Goal: Information Seeking & Learning: Learn about a topic

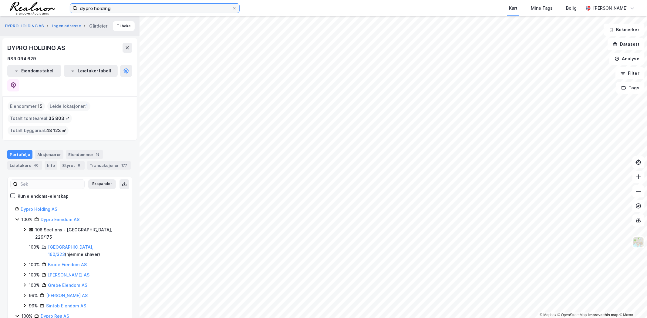
click at [115, 8] on input "dypro holding" at bounding box center [154, 8] width 155 height 9
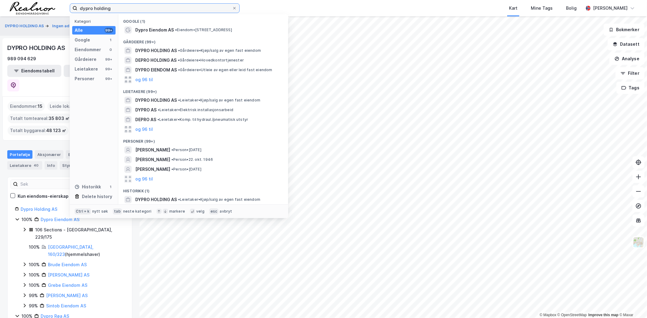
click at [115, 8] on input "dypro holding" at bounding box center [154, 8] width 155 height 9
type input "jessheim"
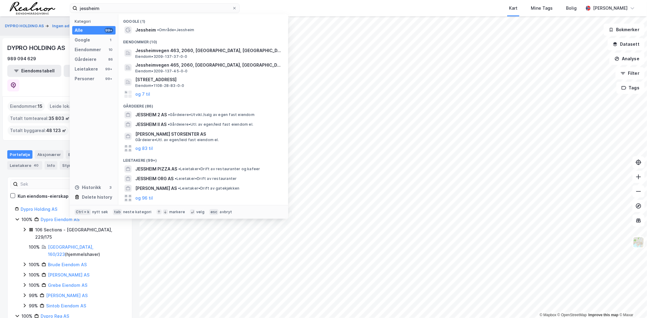
click at [181, 24] on div "Google (1)" at bounding box center [203, 19] width 170 height 11
click at [176, 29] on span "• Område • [GEOGRAPHIC_DATA]" at bounding box center [175, 30] width 37 height 5
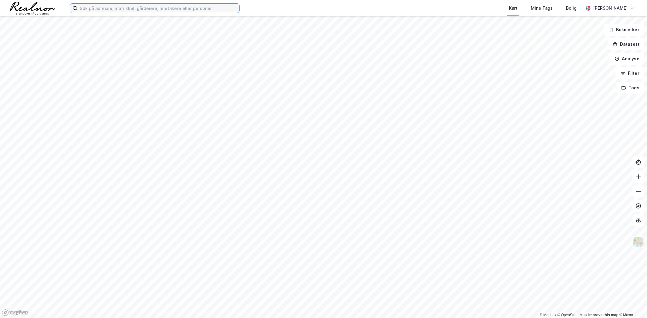
click at [102, 8] on input at bounding box center [158, 8] width 162 height 9
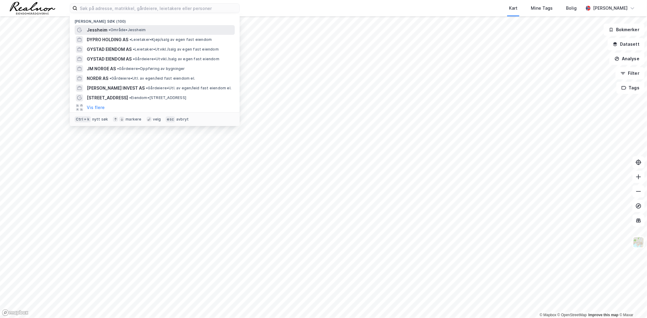
click at [122, 29] on span "• Område • [GEOGRAPHIC_DATA]" at bounding box center [127, 30] width 37 height 5
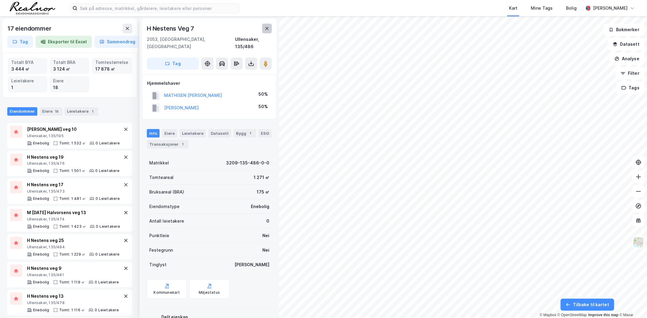
click at [269, 27] on icon at bounding box center [266, 28] width 5 height 5
click at [268, 28] on icon at bounding box center [266, 28] width 5 height 5
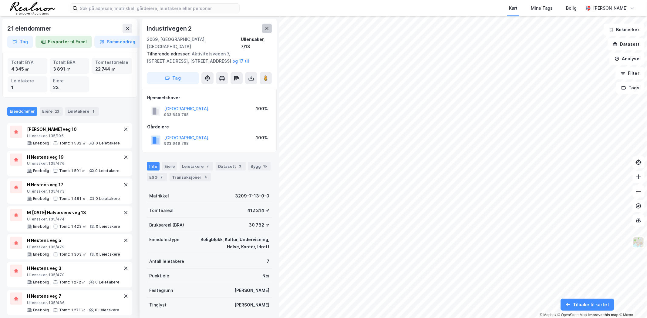
click at [267, 30] on icon at bounding box center [266, 28] width 5 height 5
